Goal: Task Accomplishment & Management: Complete application form

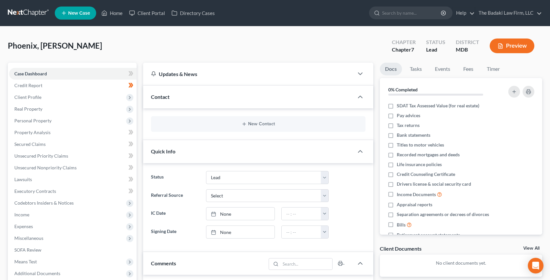
select select "4"
click at [55, 134] on link "Property Analysis" at bounding box center [72, 132] width 127 height 12
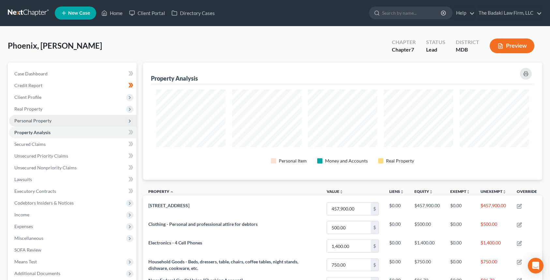
click at [59, 120] on span "Personal Property" at bounding box center [72, 121] width 127 height 12
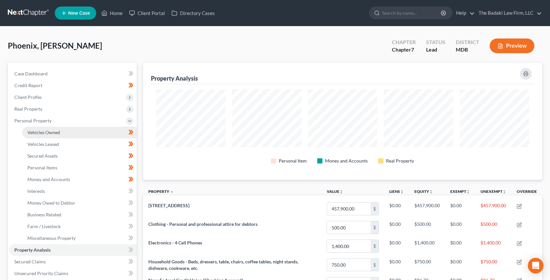
scroll to position [117, 399]
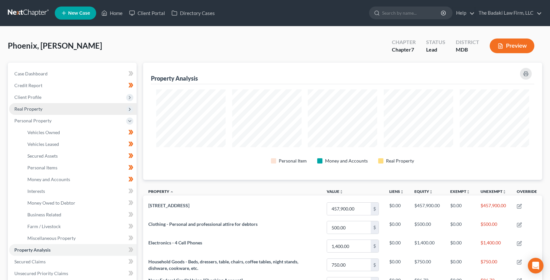
click at [52, 108] on span "Real Property" at bounding box center [72, 109] width 127 height 12
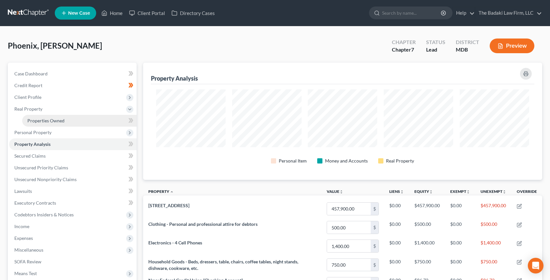
click at [54, 121] on span "Properties Owned" at bounding box center [45, 121] width 37 height 6
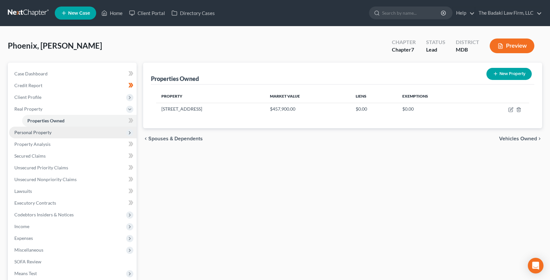
click at [60, 136] on span "Personal Property" at bounding box center [72, 132] width 127 height 12
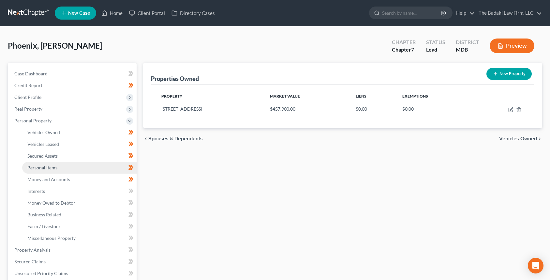
click at [69, 171] on link "Personal Items" at bounding box center [79, 168] width 114 height 12
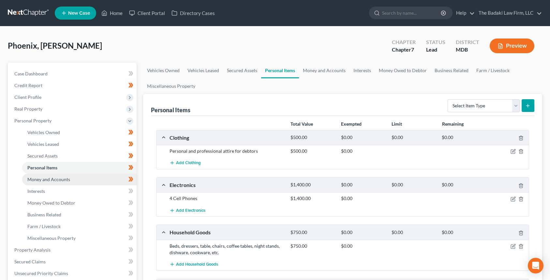
click at [63, 176] on span "Money and Accounts" at bounding box center [48, 179] width 43 height 6
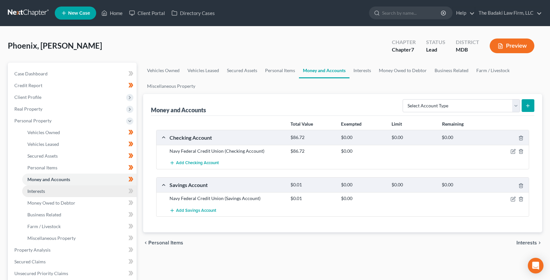
click at [93, 196] on link "Interests" at bounding box center [79, 191] width 114 height 12
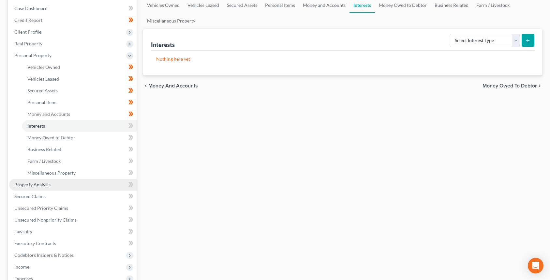
click at [77, 188] on link "Property Analysis" at bounding box center [72, 185] width 127 height 12
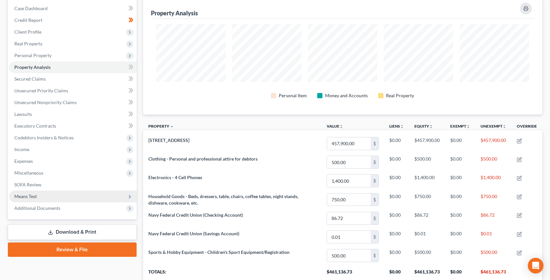
click at [69, 199] on span "Means Test" at bounding box center [72, 196] width 127 height 12
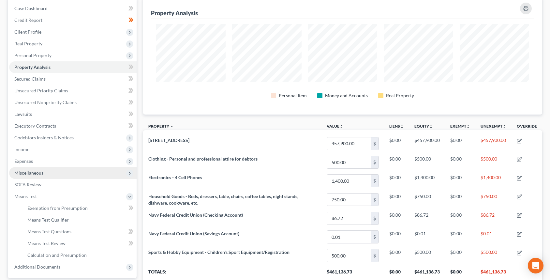
click at [45, 174] on span "Miscellaneous" at bounding box center [72, 173] width 127 height 12
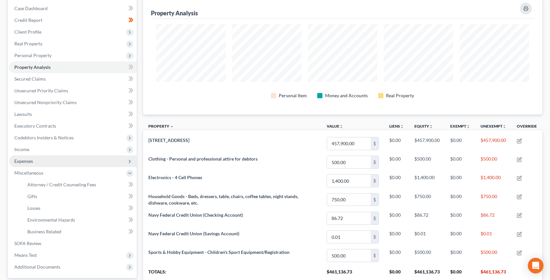
click at [50, 161] on span "Expenses" at bounding box center [72, 161] width 127 height 12
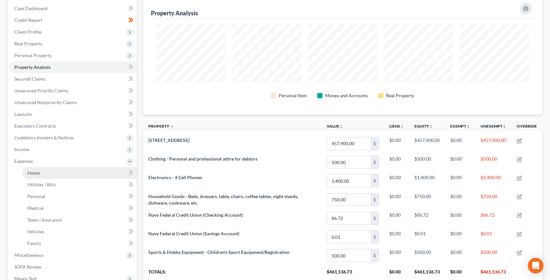
click at [51, 168] on link "Home" at bounding box center [79, 173] width 114 height 12
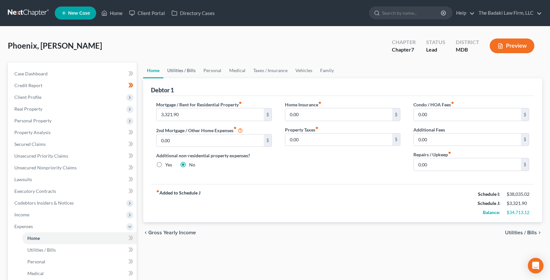
click at [174, 72] on link "Utilities / Bills" at bounding box center [181, 71] width 36 height 16
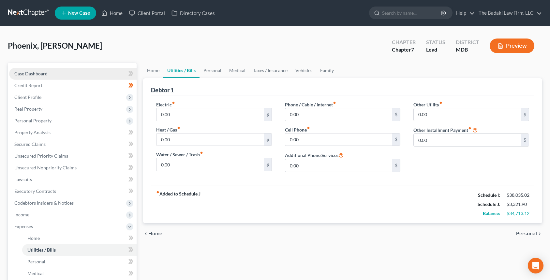
click at [73, 75] on link "Case Dashboard" at bounding box center [72, 74] width 127 height 12
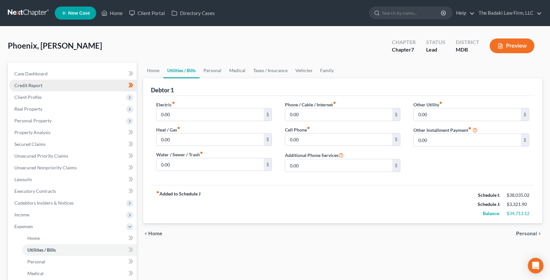
click at [81, 85] on link "Credit Report" at bounding box center [72, 85] width 127 height 12
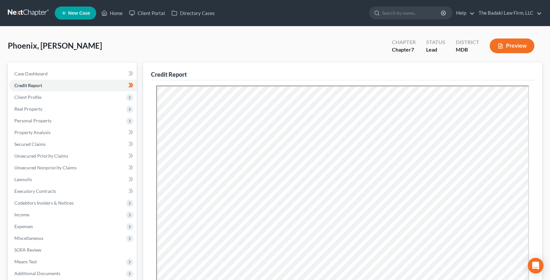
click at [40, 19] on nav "Home New Case Client Portal Directory Cases The Badaki Law Firm, LLC [EMAIL_ADD…" at bounding box center [275, 13] width 550 height 26
click at [36, 12] on link at bounding box center [29, 13] width 42 height 12
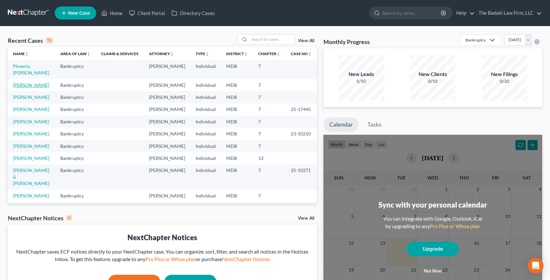
click at [29, 85] on link "Robinson, Latisha" at bounding box center [31, 85] width 36 height 6
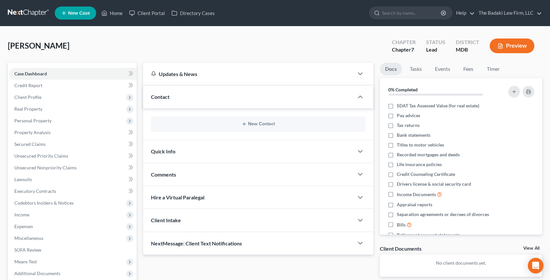
scroll to position [33, 0]
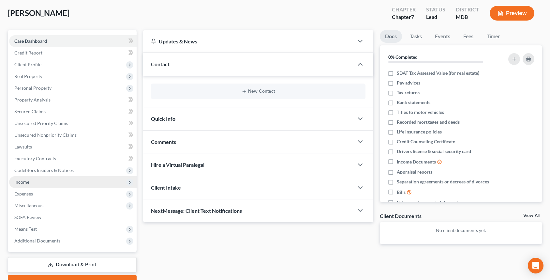
click at [115, 182] on span "Income" at bounding box center [72, 182] width 127 height 12
